Goal: Use online tool/utility: Utilize a website feature to perform a specific function

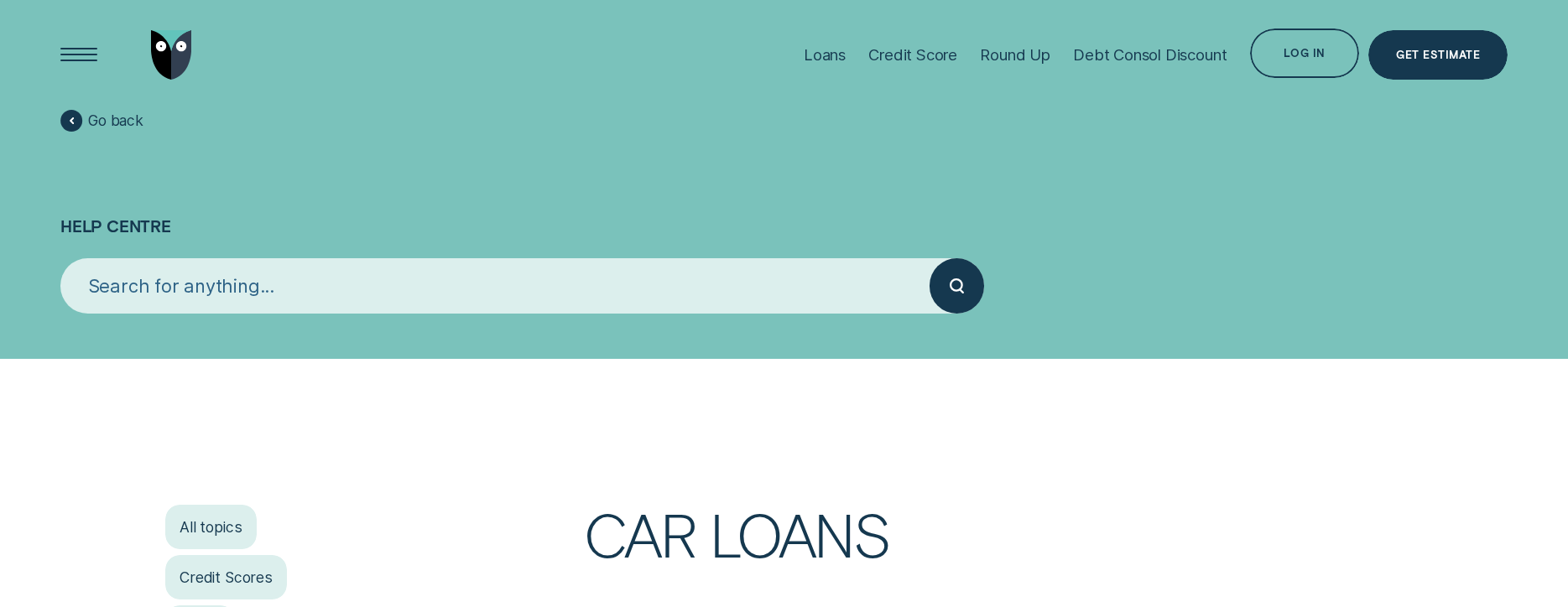
click at [114, 277] on input "search" at bounding box center [494, 285] width 869 height 55
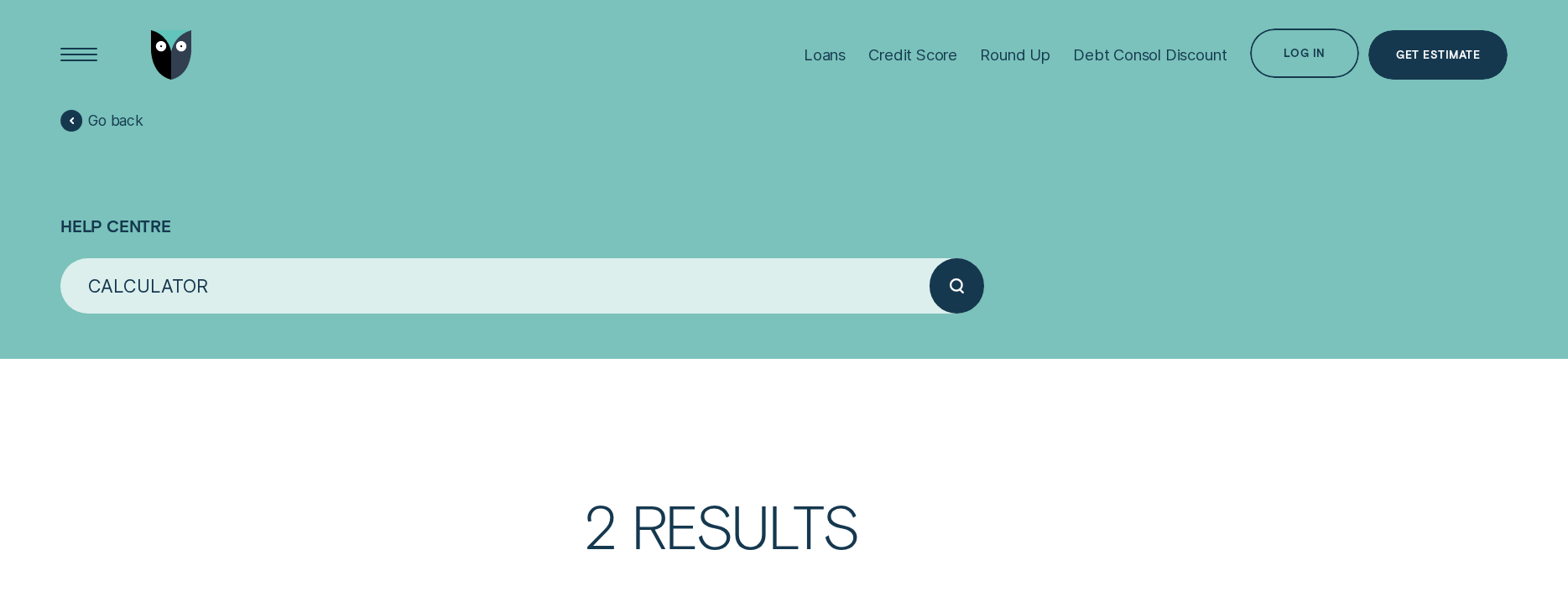
type input "CALCULATOR"
click at [948, 289] on div "submit" at bounding box center [956, 285] width 55 height 55
click at [79, 53] on div "Open Menu" at bounding box center [78, 55] width 69 height 69
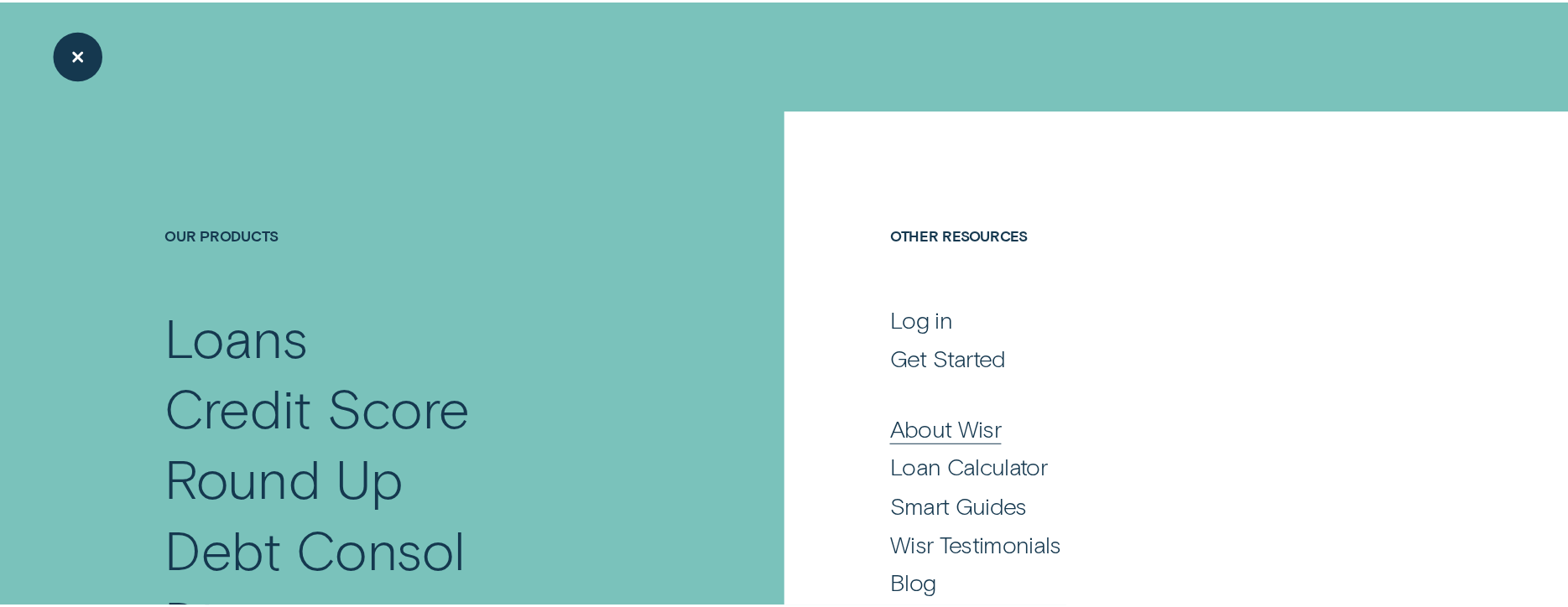
scroll to position [84, 0]
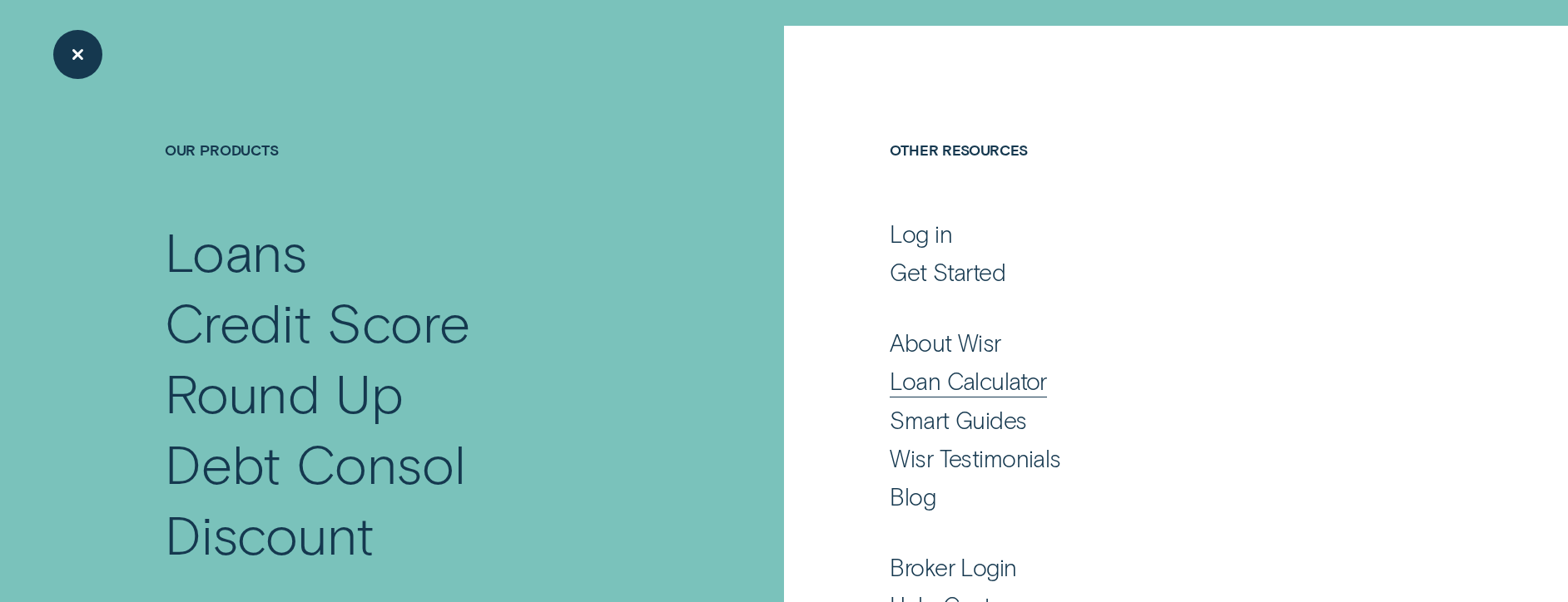
click at [937, 380] on div "Loan Calculator" at bounding box center [968, 381] width 158 height 29
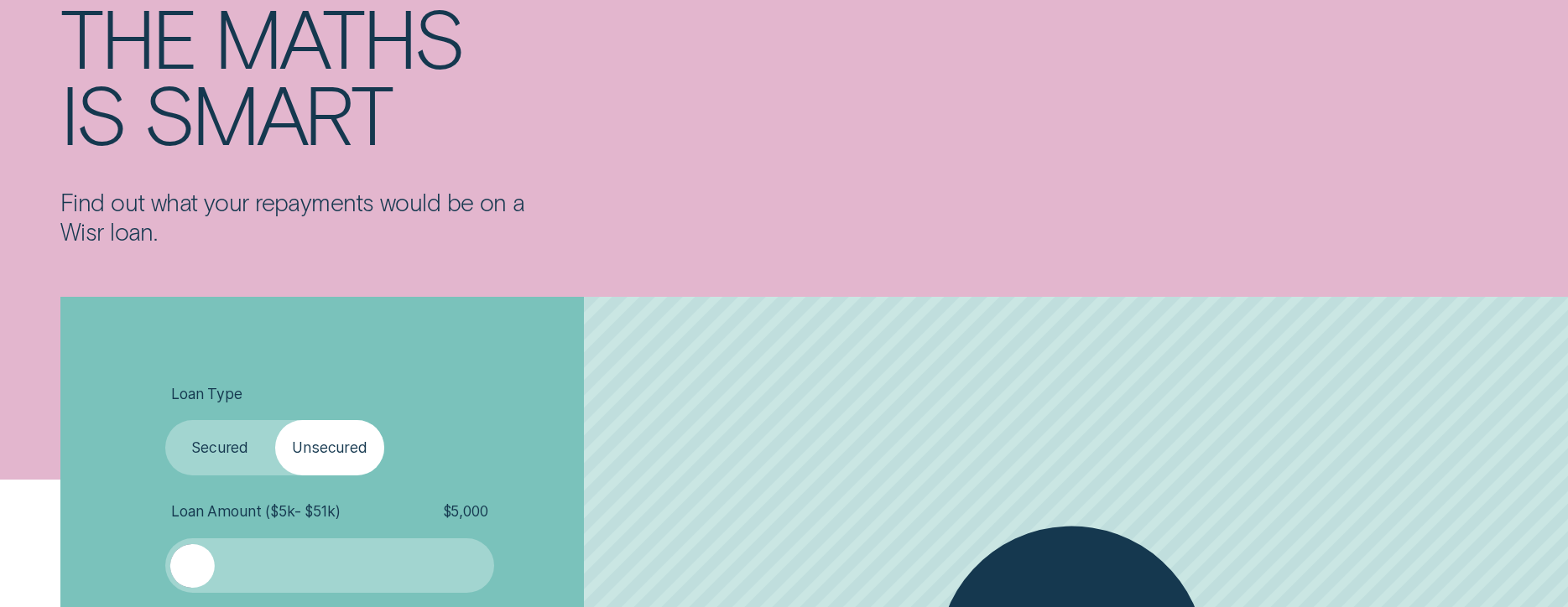
scroll to position [419, 0]
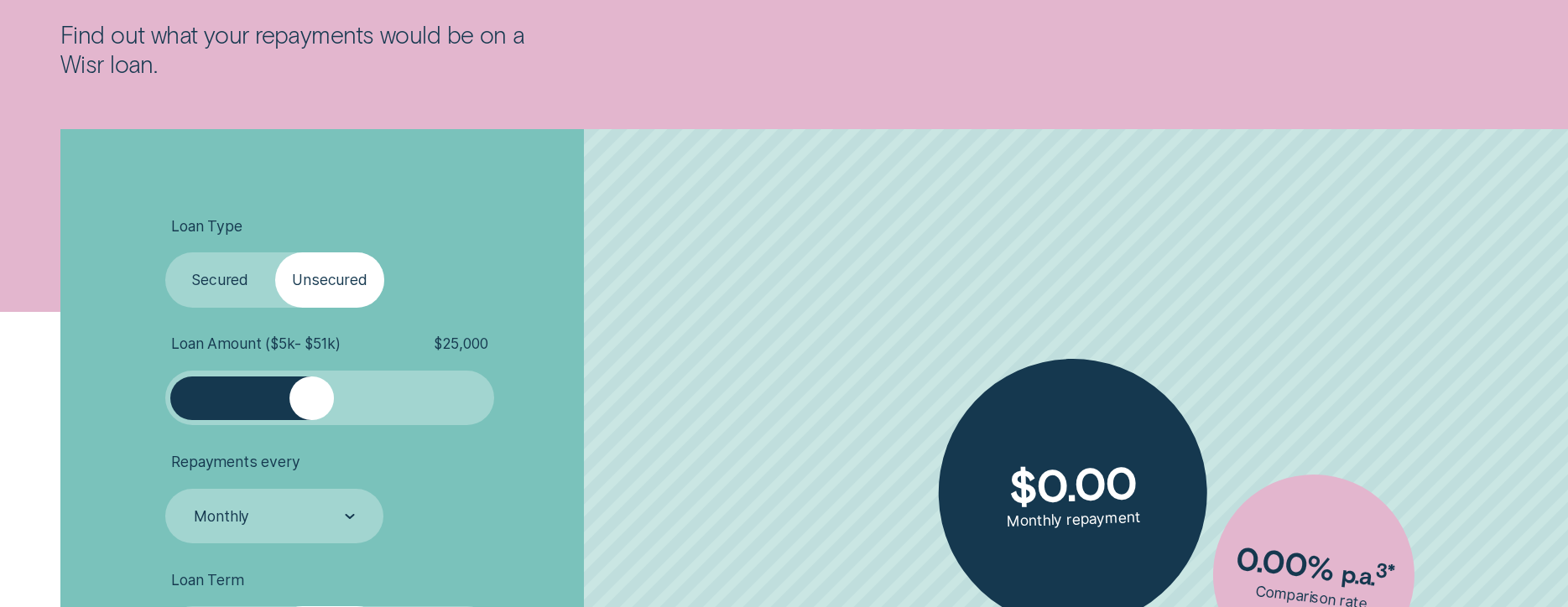
drag, startPoint x: 195, startPoint y: 396, endPoint x: 312, endPoint y: 392, distance: 117.1
click at [312, 392] on div at bounding box center [310, 398] width 43 height 43
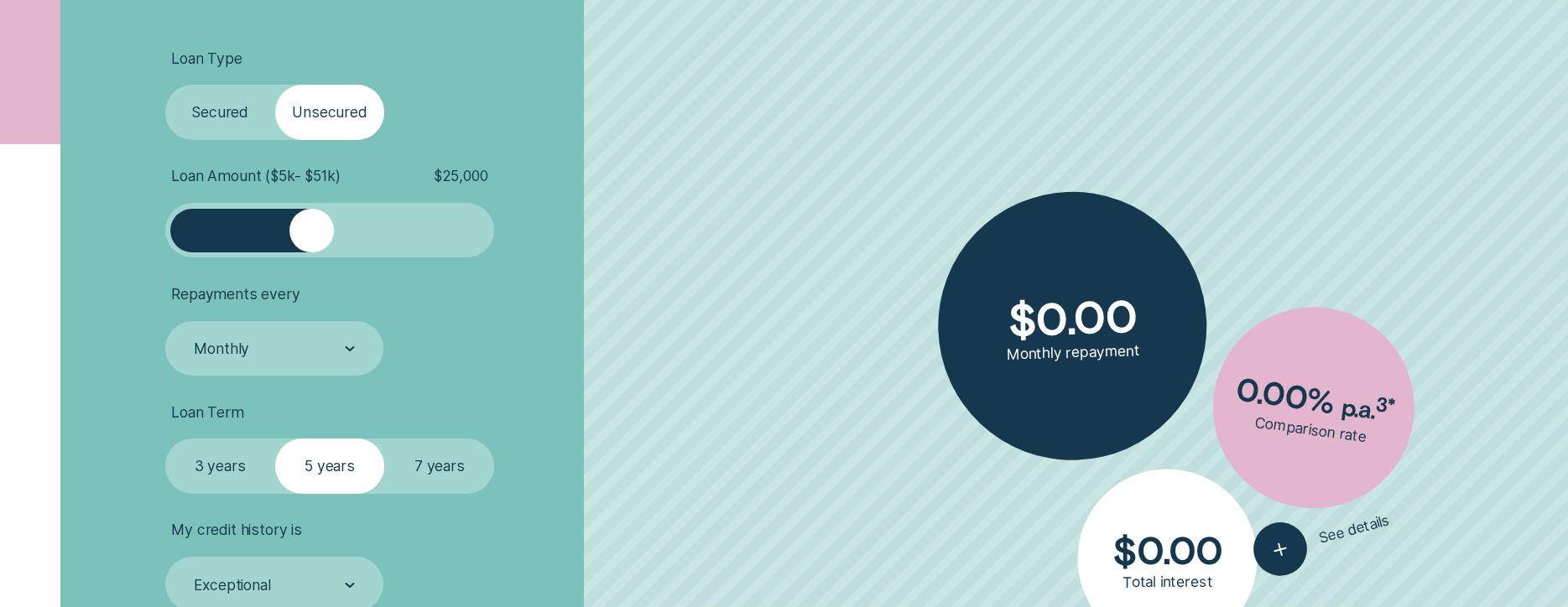
scroll to position [755, 0]
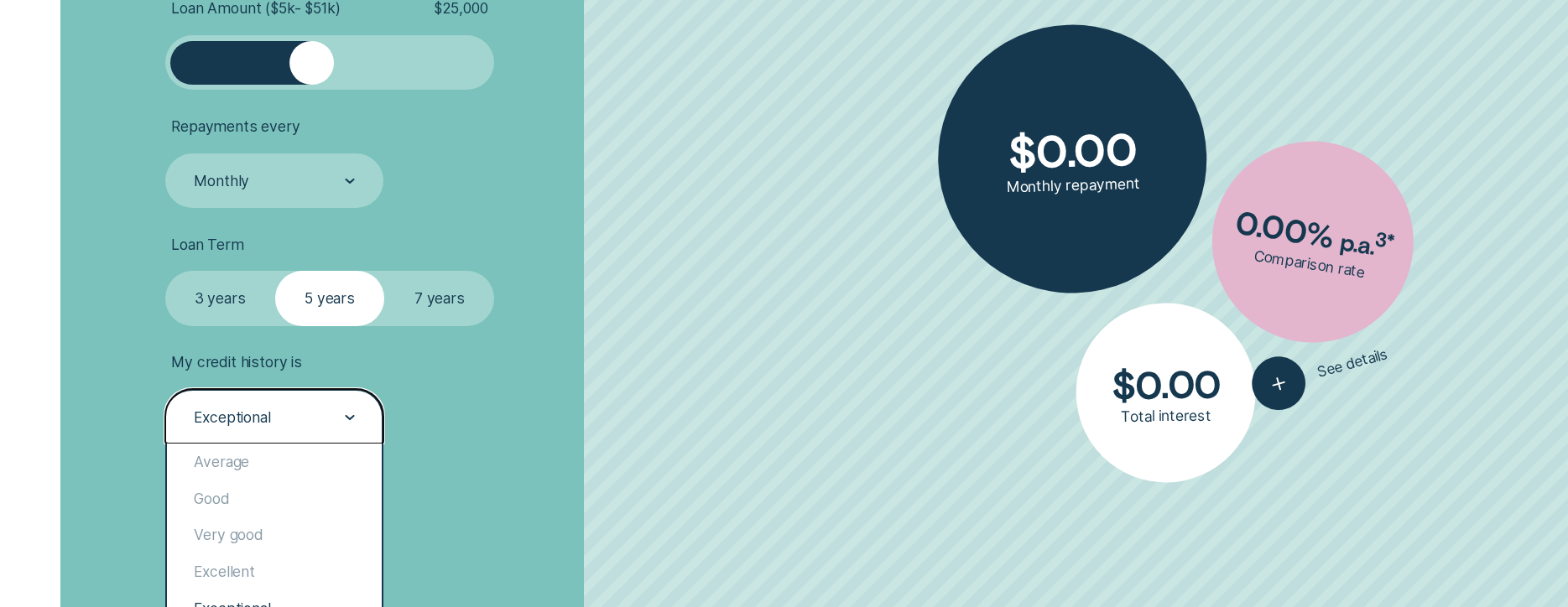
click at [355, 412] on div "Exceptional" at bounding box center [274, 416] width 219 height 55
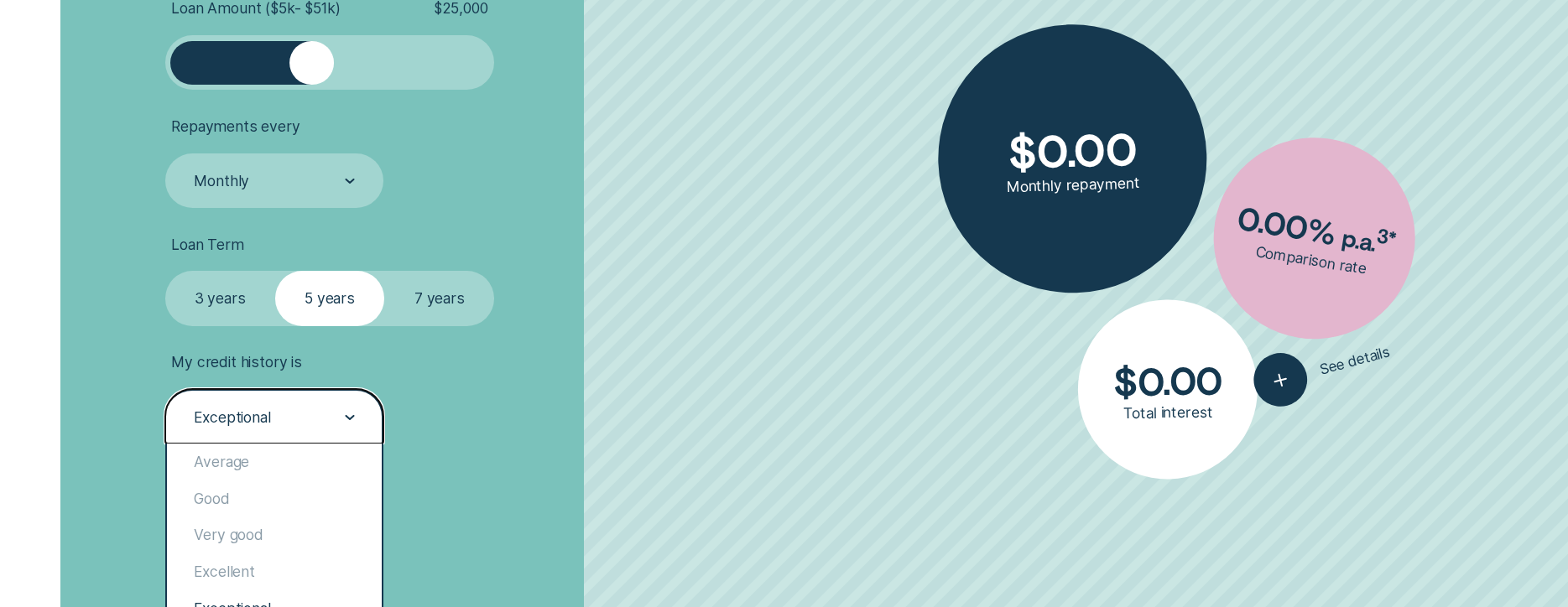
click at [355, 408] on div "Exceptional" at bounding box center [274, 416] width 219 height 55
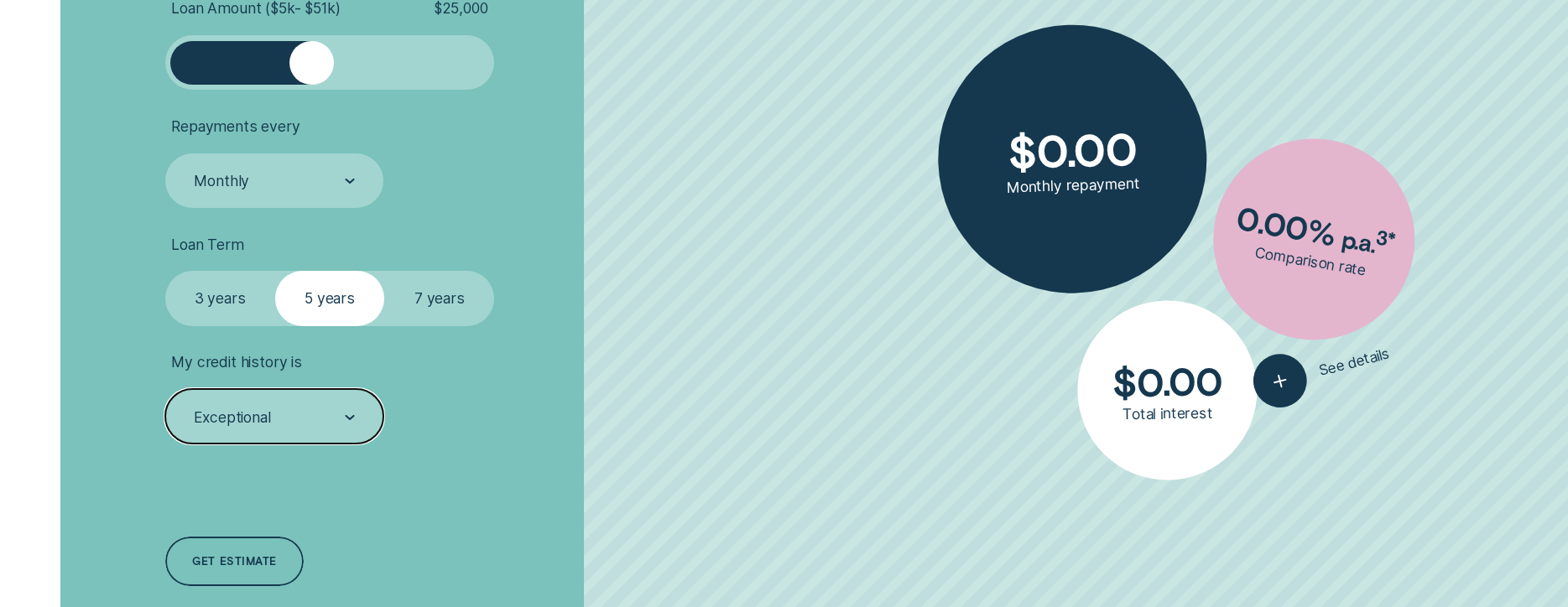
scroll to position [923, 0]
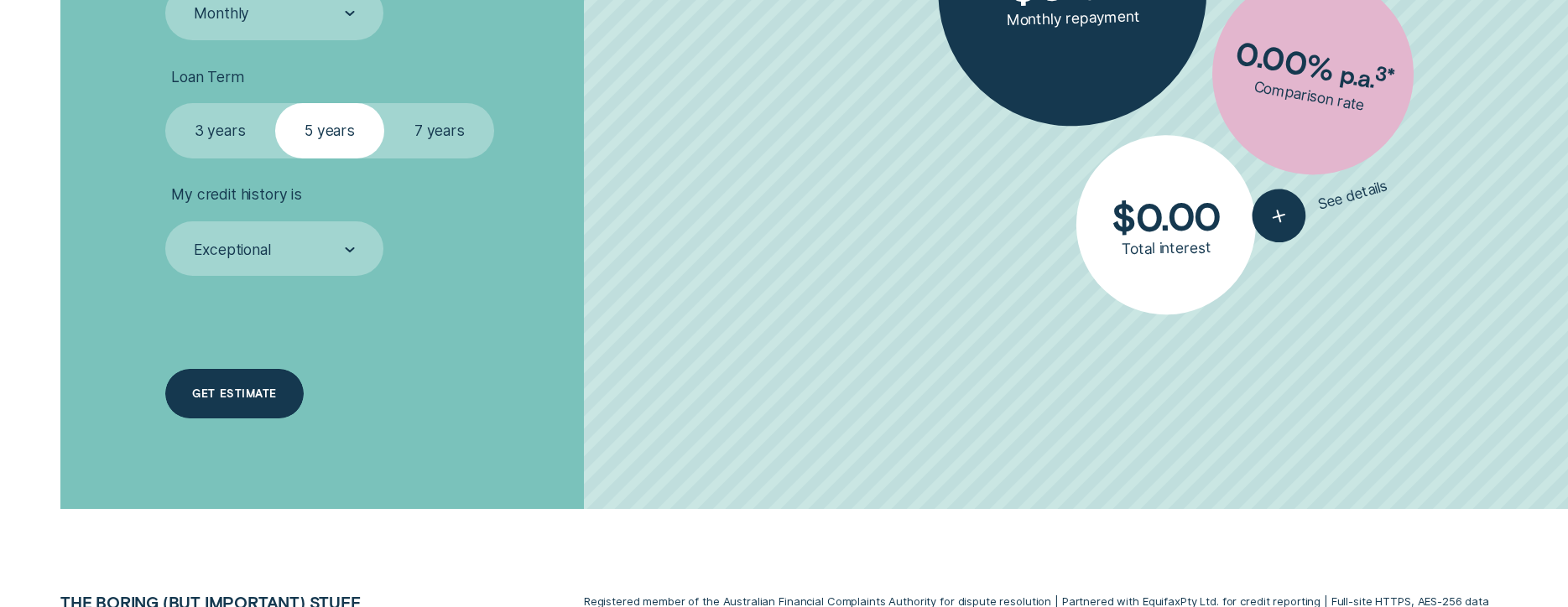
click at [222, 395] on div "Get estimate" at bounding box center [234, 394] width 84 height 9
